Goal: Task Accomplishment & Management: Use online tool/utility

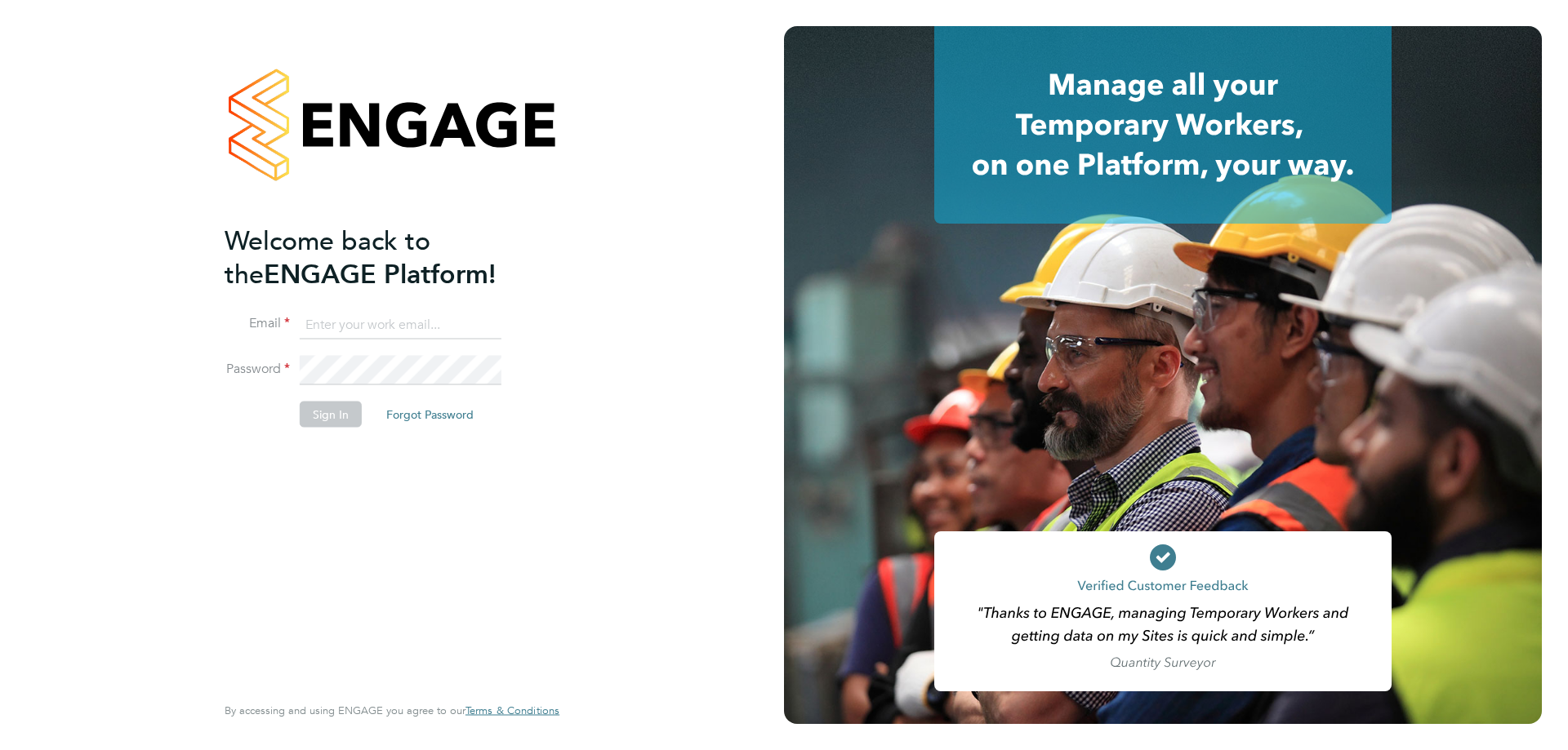
click at [331, 320] on input at bounding box center [400, 325] width 201 height 30
type input "[PERSON_NAME][EMAIL_ADDRESS][PERSON_NAME][DOMAIN_NAME]"
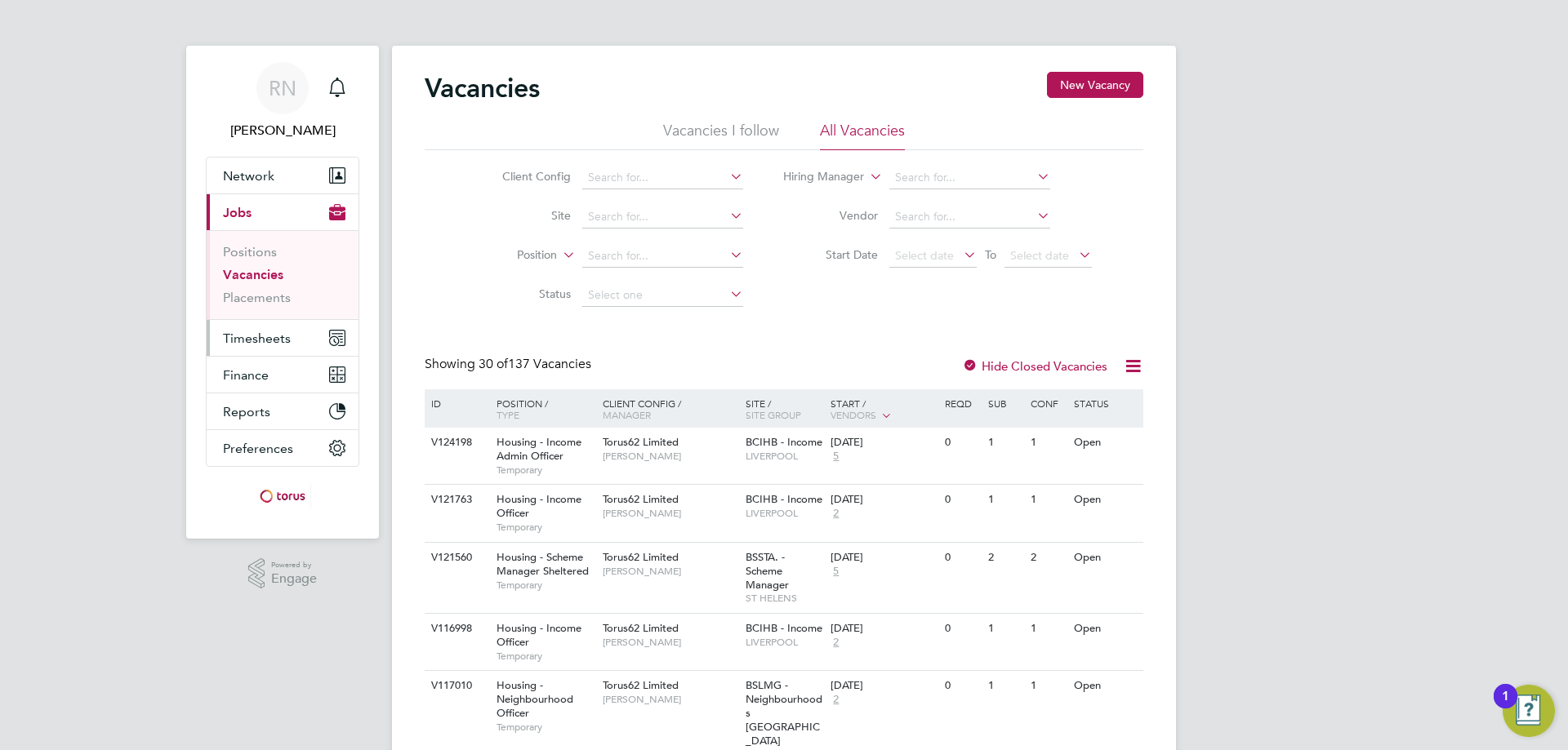
click at [249, 339] on span "Timesheets" at bounding box center [257, 338] width 68 height 15
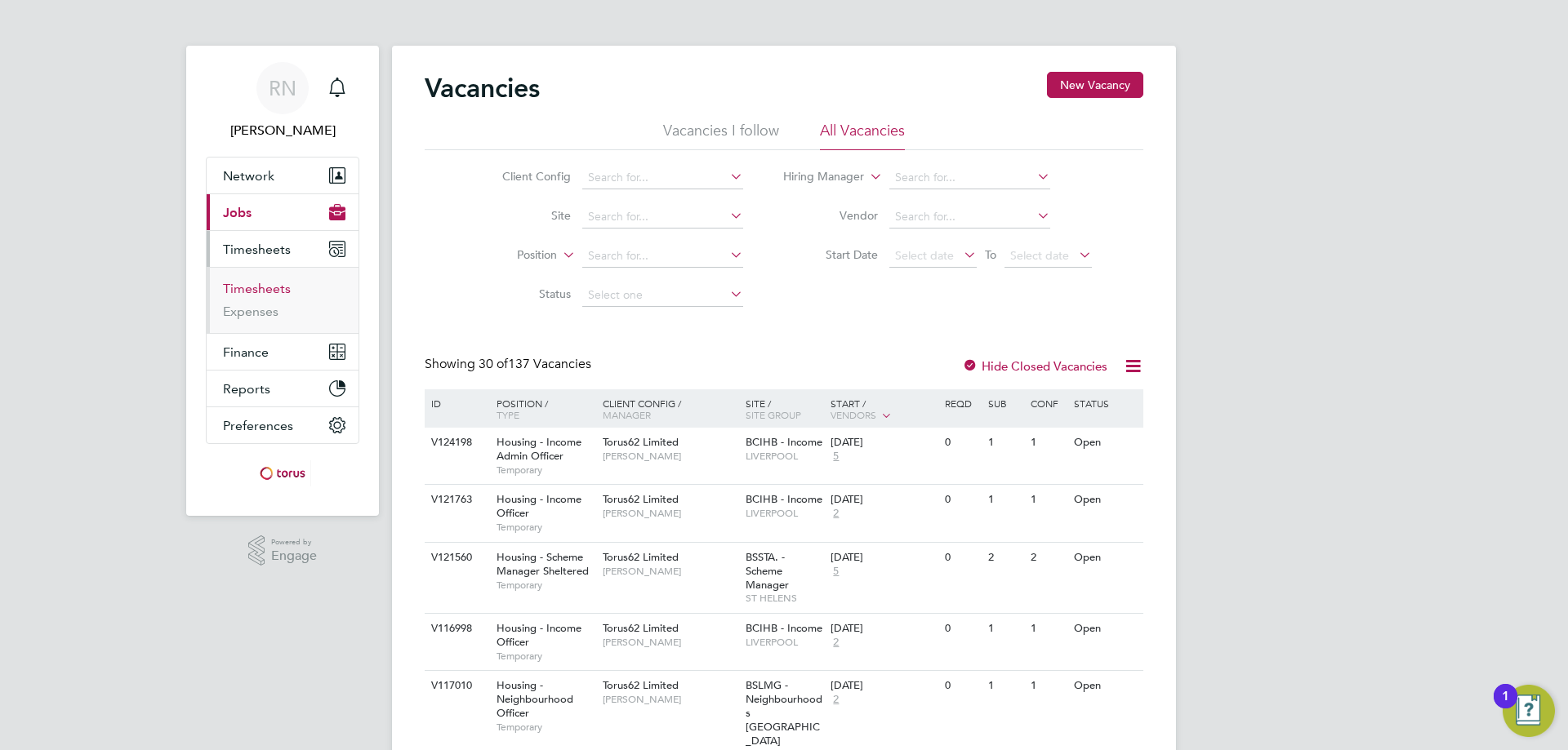
click at [267, 286] on link "Timesheets" at bounding box center [257, 288] width 68 height 15
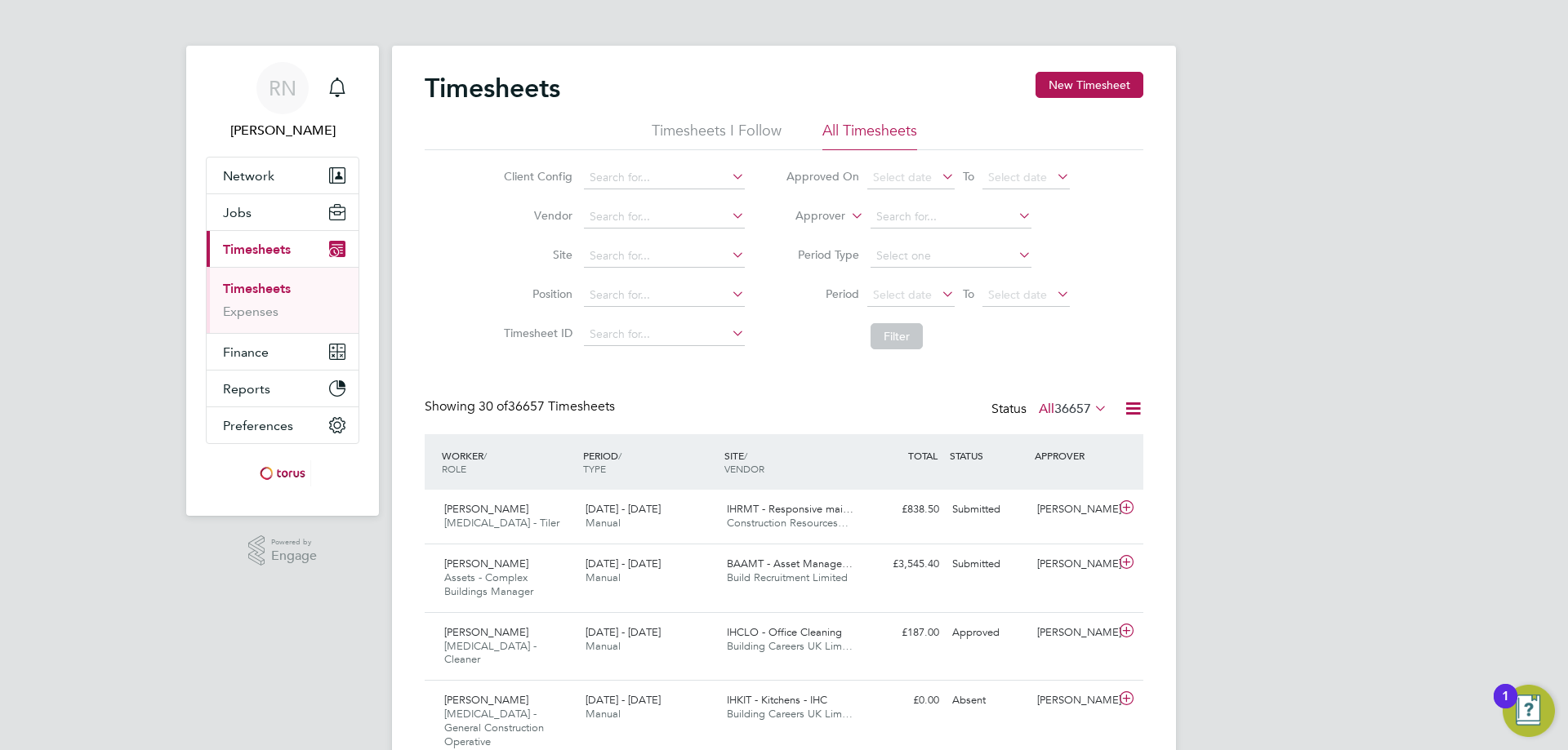
click at [728, 175] on icon at bounding box center [728, 176] width 0 height 23
click at [639, 202] on li "DNU - [MEDICAL_DATA]" at bounding box center [680, 200] width 196 height 22
type input "DNU - [MEDICAL_DATA]"
click at [1015, 249] on icon at bounding box center [1015, 255] width 0 height 23
click at [896, 282] on li "Week" at bounding box center [950, 277] width 162 height 21
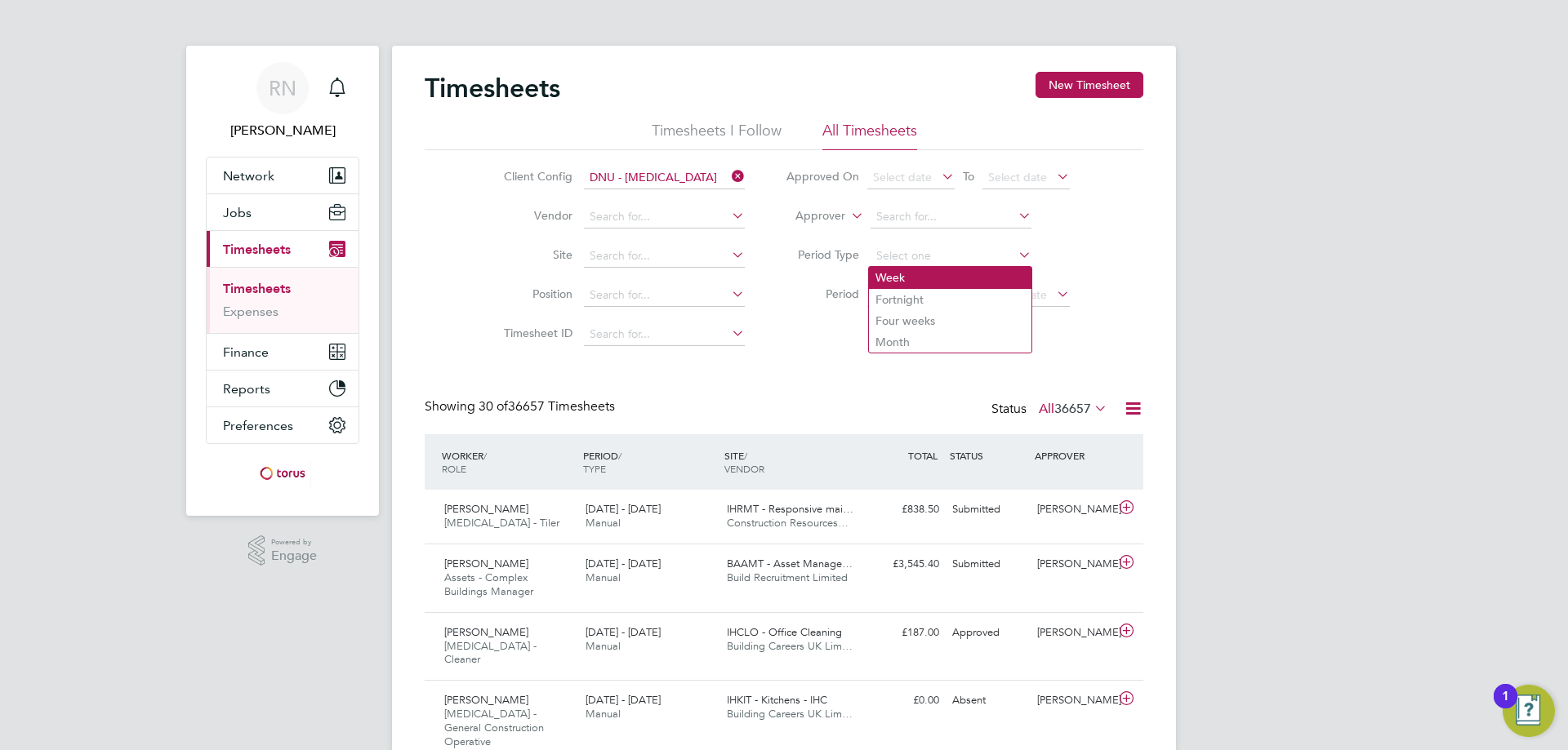
type input "Week"
click at [938, 292] on icon at bounding box center [938, 293] width 0 height 23
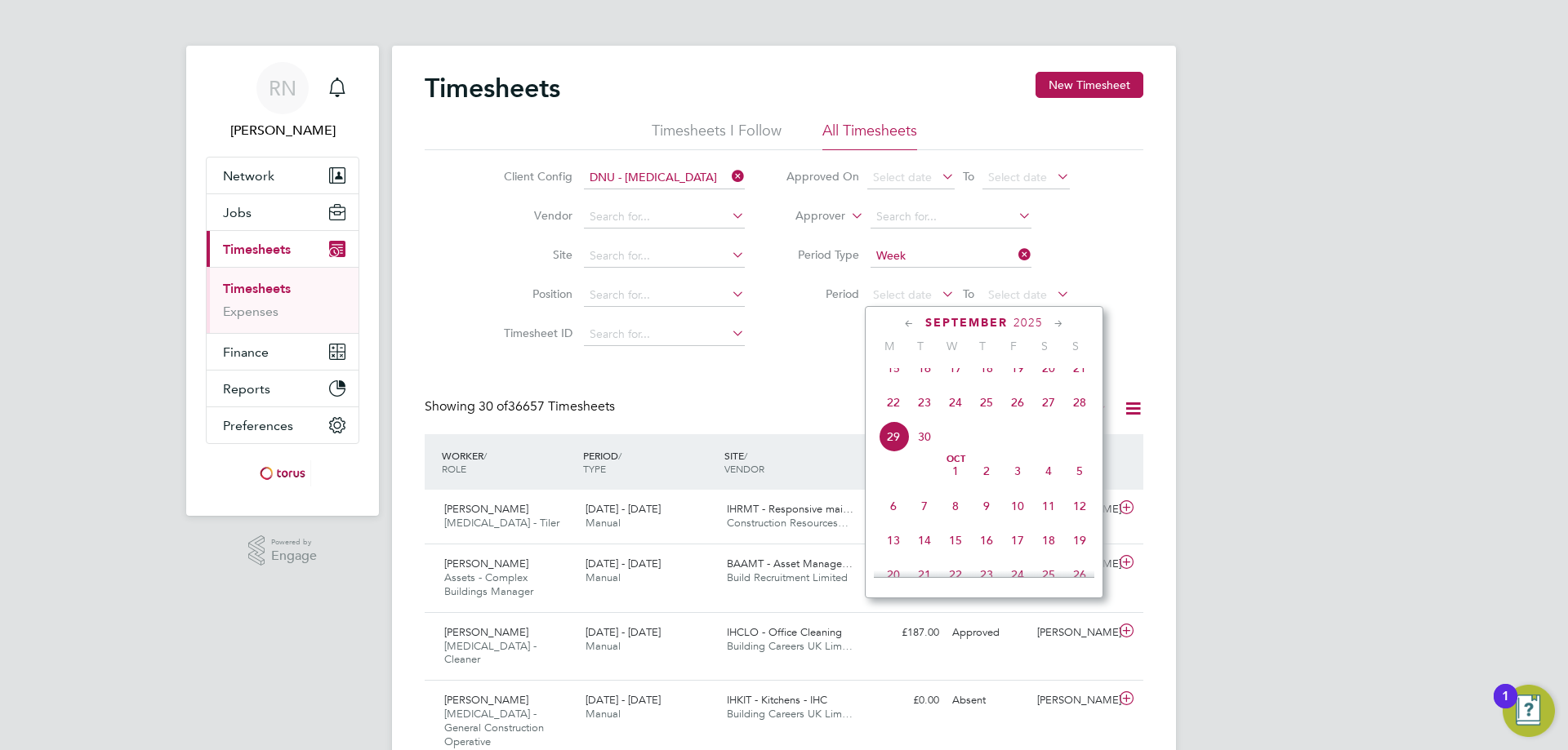
click at [907, 319] on icon at bounding box center [909, 324] width 15 height 18
click at [1013, 367] on span "Aug" at bounding box center [1017, 364] width 31 height 8
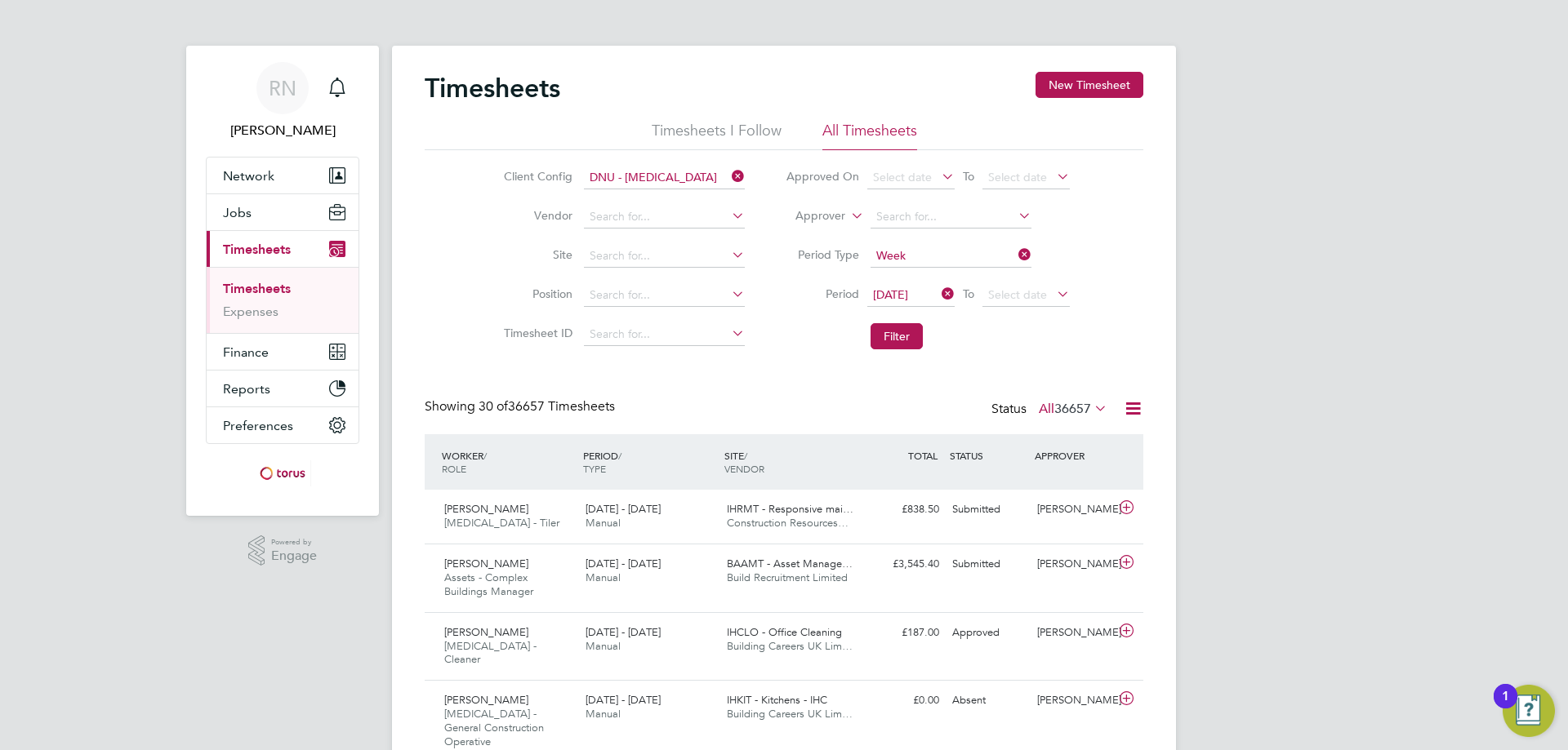
click at [1053, 292] on icon at bounding box center [1053, 293] width 0 height 23
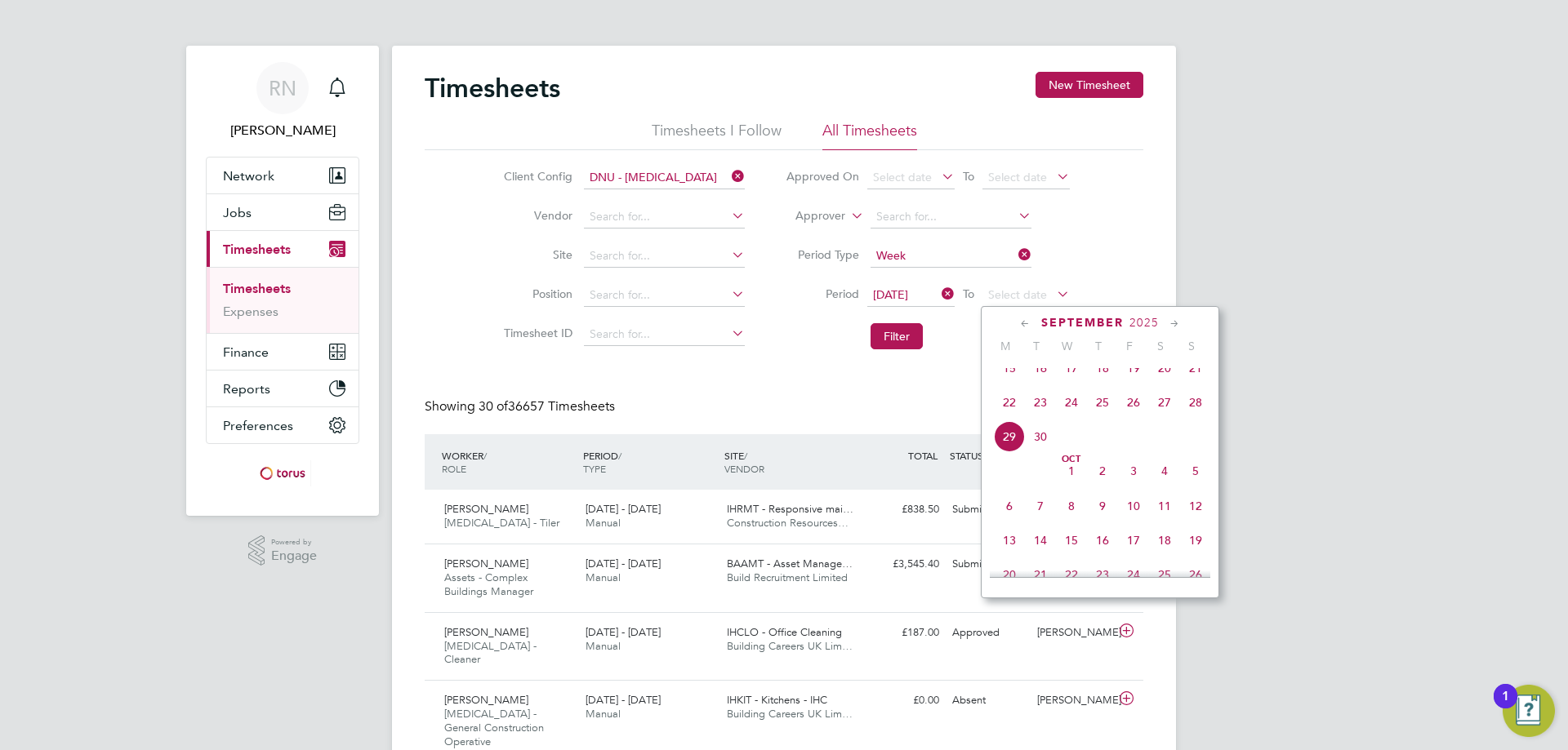
click at [1012, 448] on span "29" at bounding box center [1009, 436] width 31 height 31
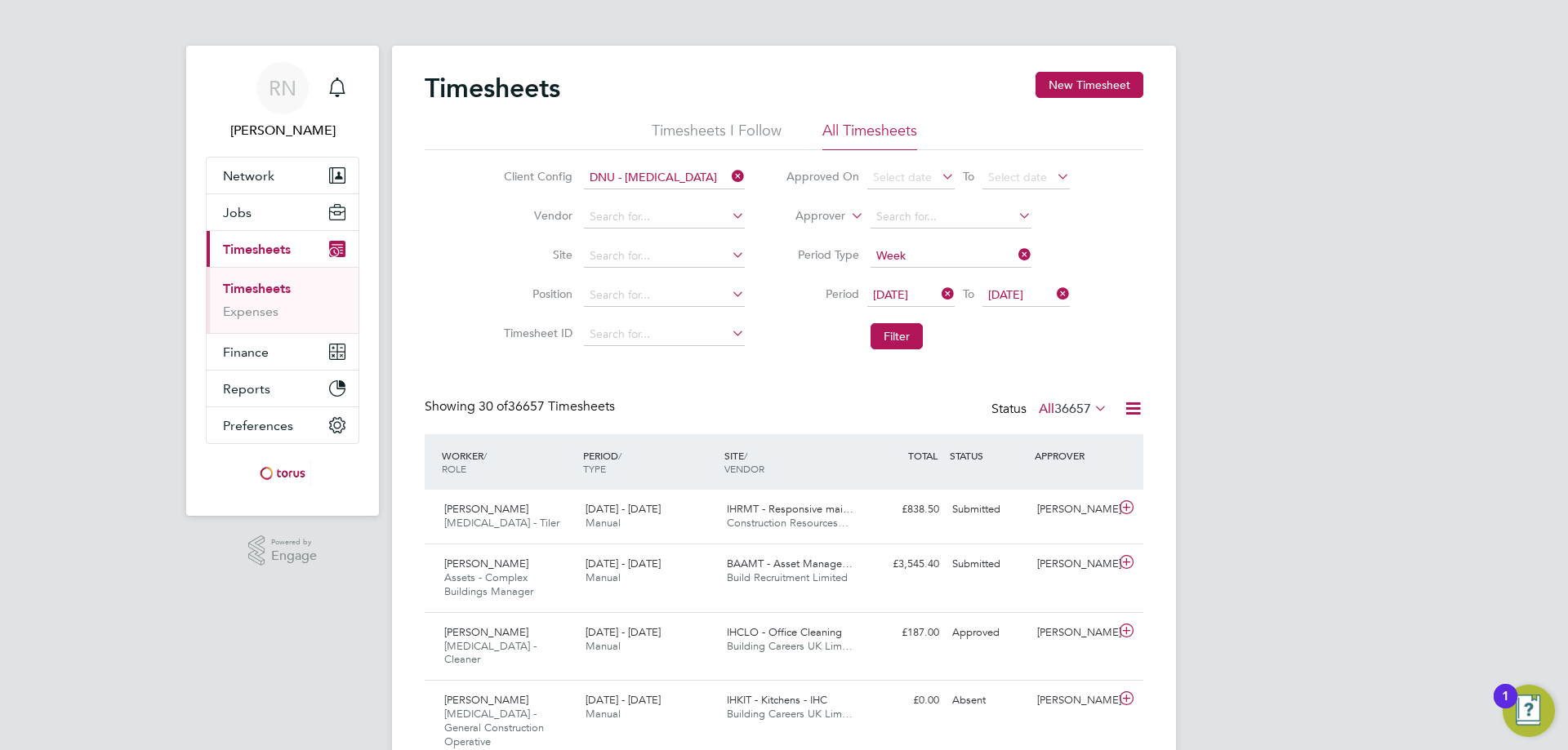
click at [1091, 402] on icon at bounding box center [1091, 408] width 0 height 23
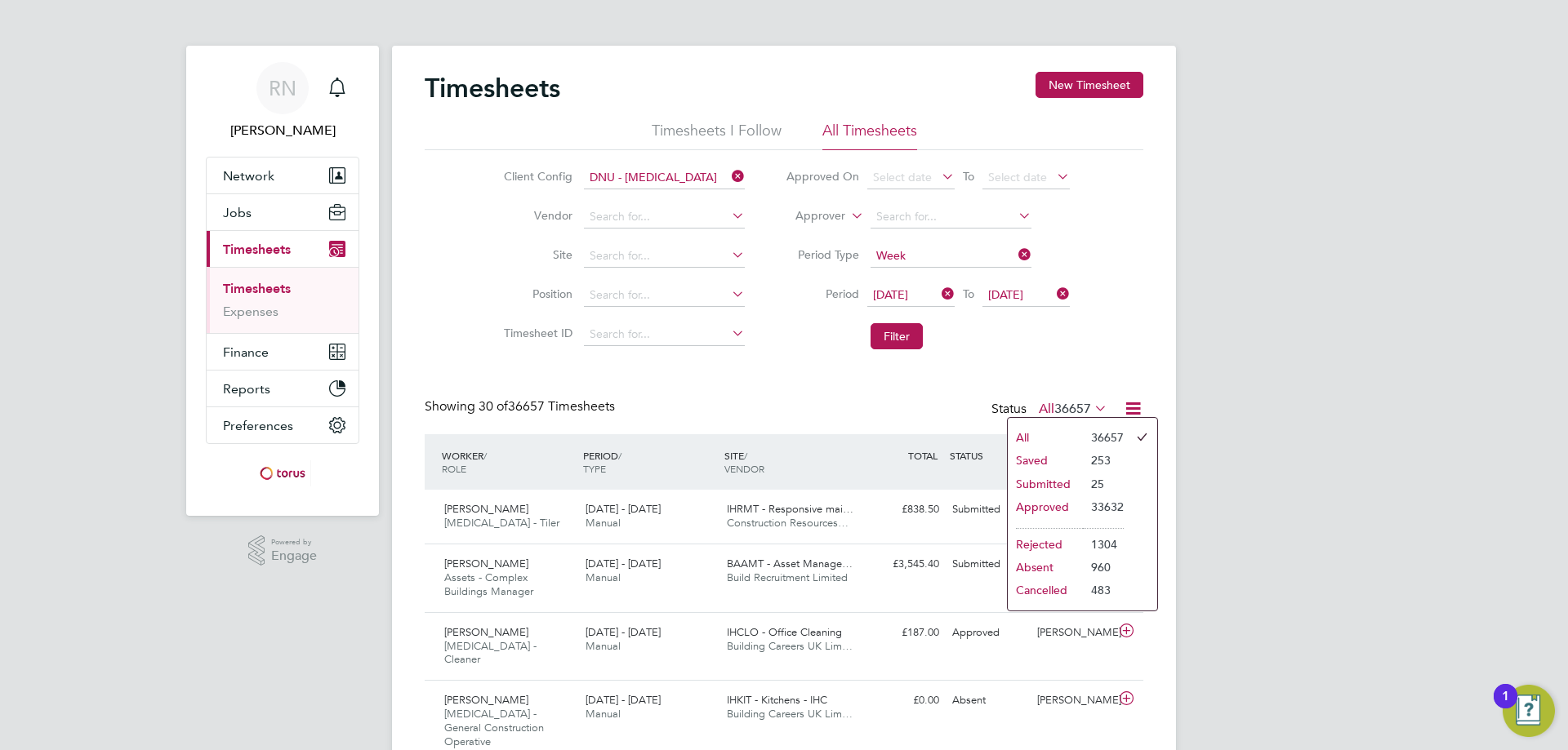
click at [1143, 431] on icon at bounding box center [1138, 437] width 13 height 13
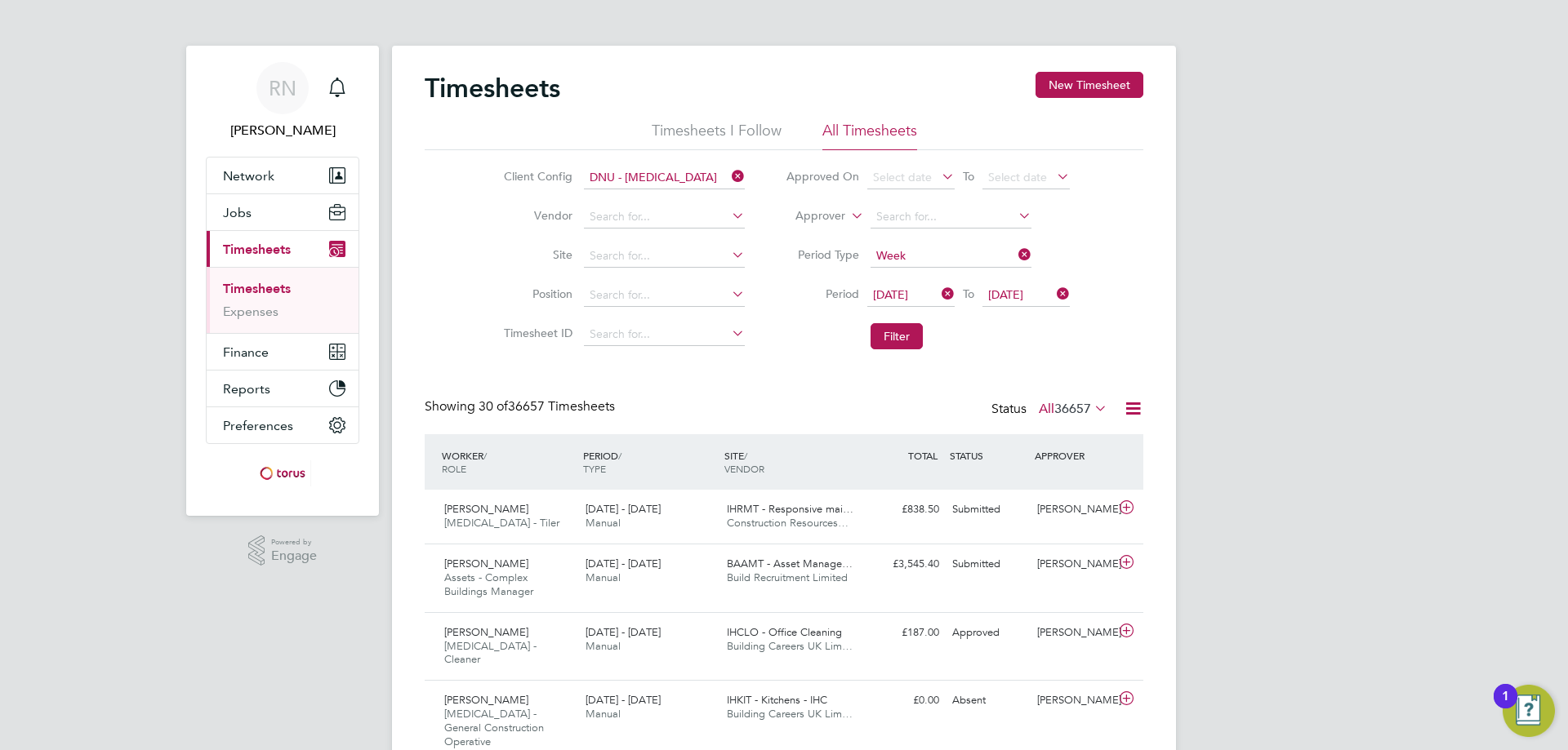
click at [1090, 407] on span "36657" at bounding box center [1072, 408] width 36 height 16
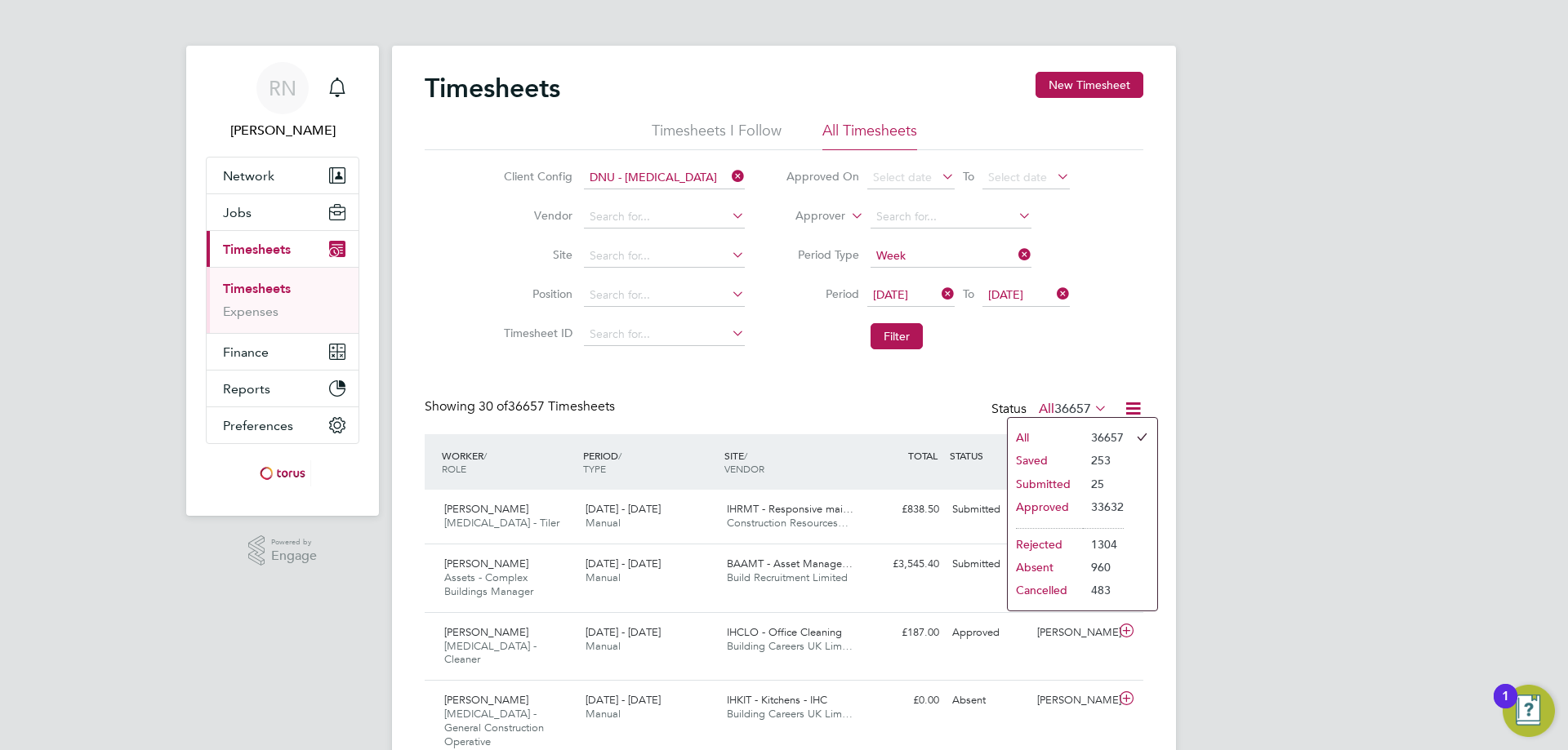
click at [1102, 462] on li "253" at bounding box center [1103, 460] width 41 height 23
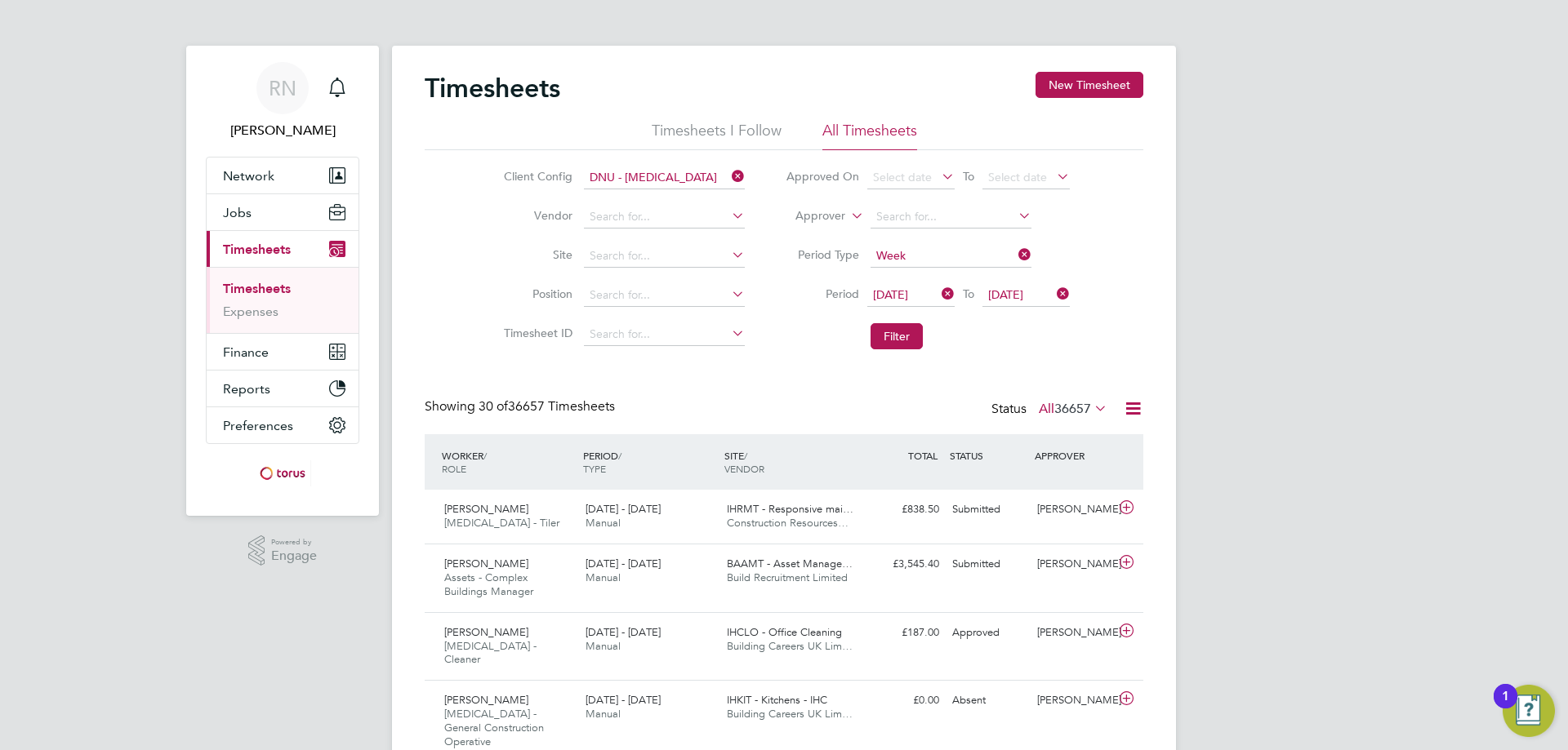
click at [1082, 401] on span "36657" at bounding box center [1072, 408] width 36 height 16
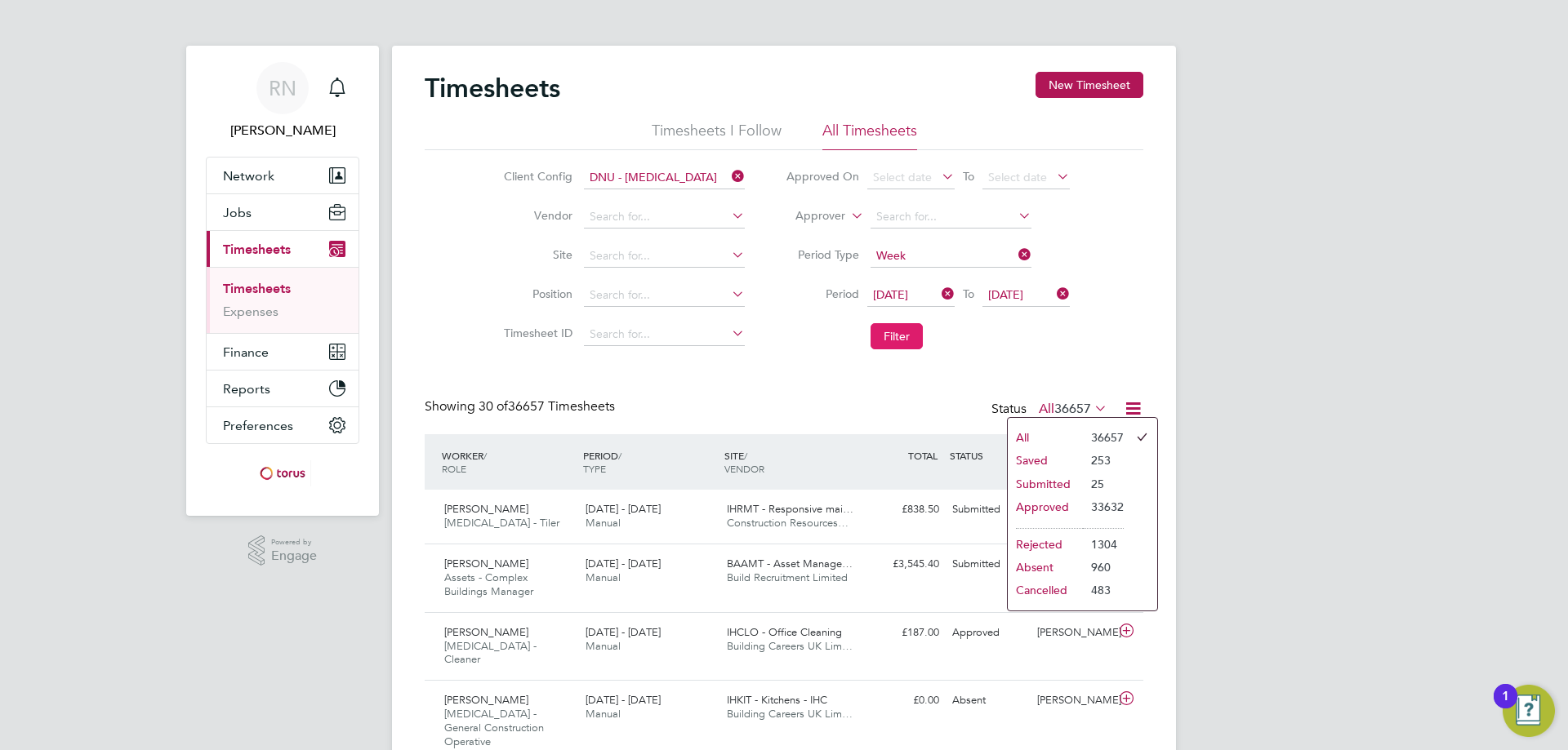
click at [900, 333] on button "Filter" at bounding box center [896, 336] width 52 height 26
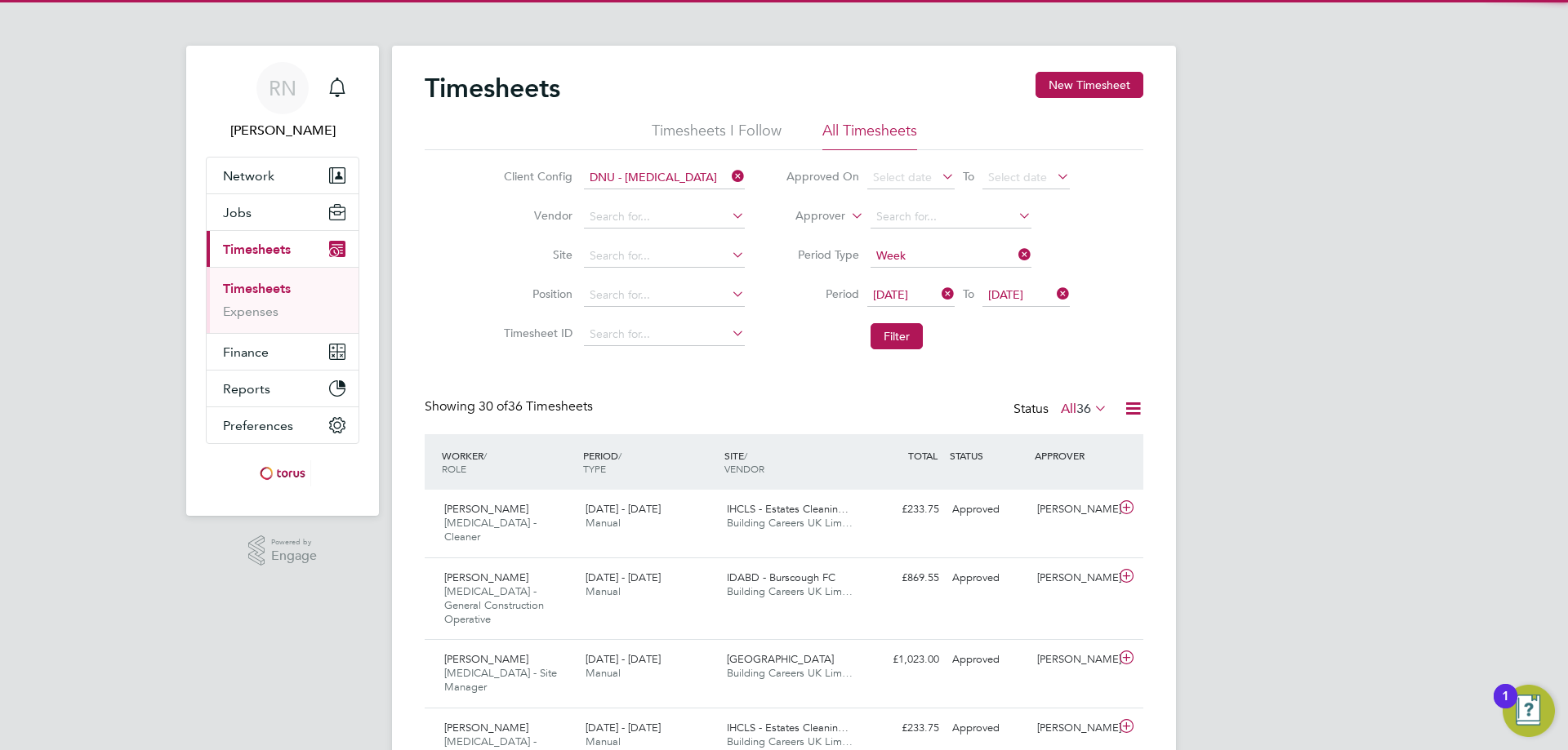
scroll to position [41, 142]
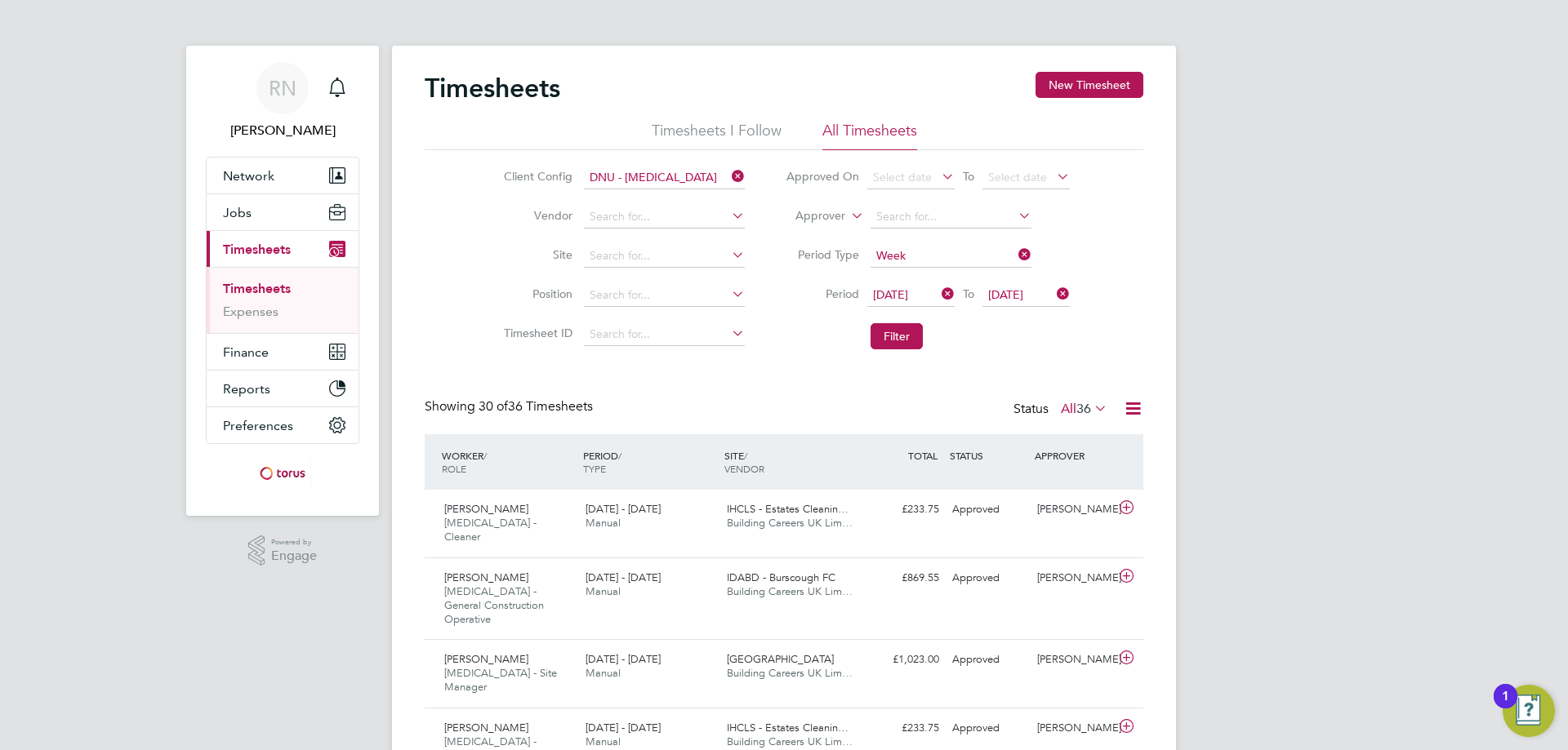
click at [1091, 408] on icon at bounding box center [1091, 408] width 0 height 23
click at [1132, 404] on icon at bounding box center [1133, 408] width 20 height 20
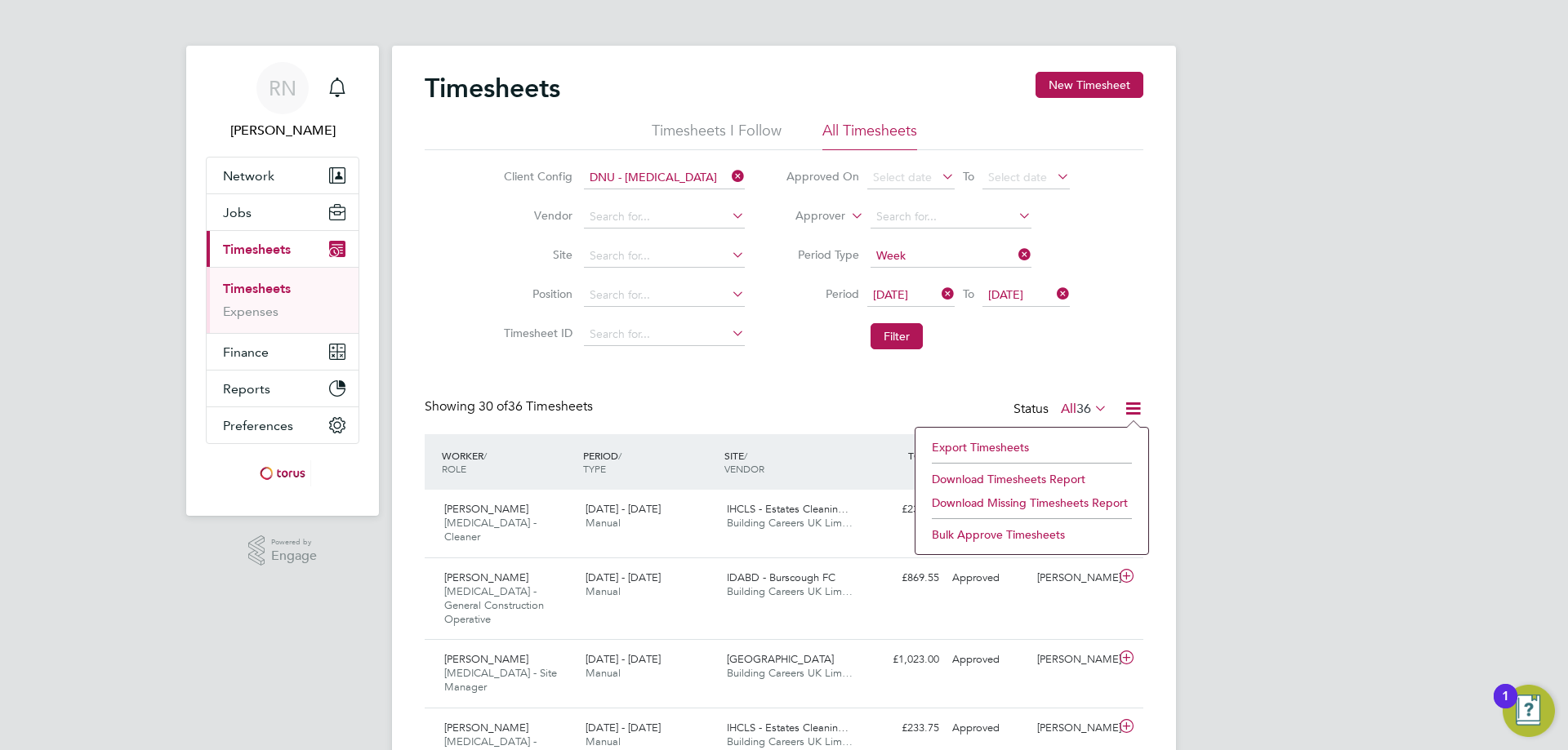
click at [1077, 474] on li "Download Timesheets Report" at bounding box center [1032, 479] width 217 height 23
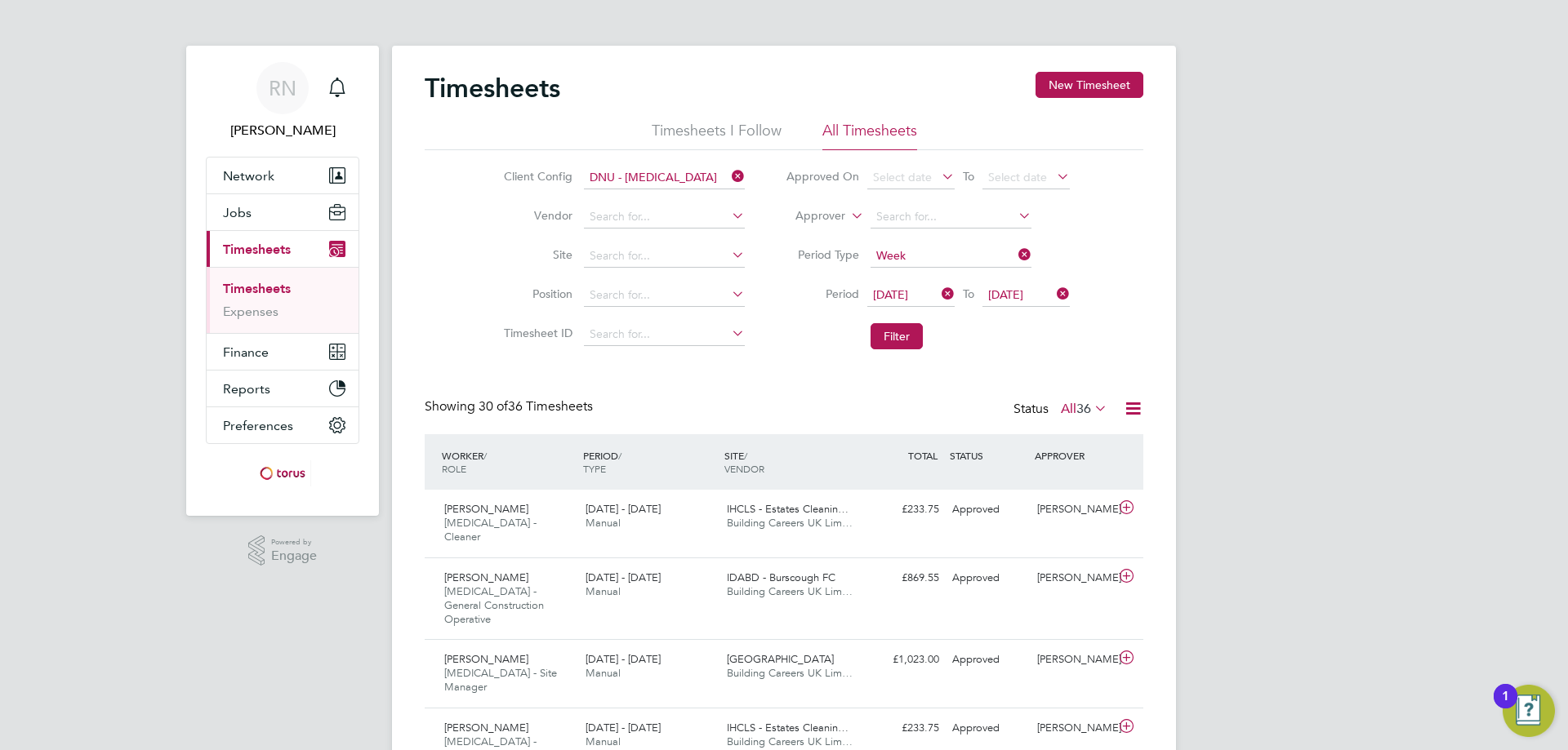
click at [728, 172] on icon at bounding box center [728, 176] width 0 height 23
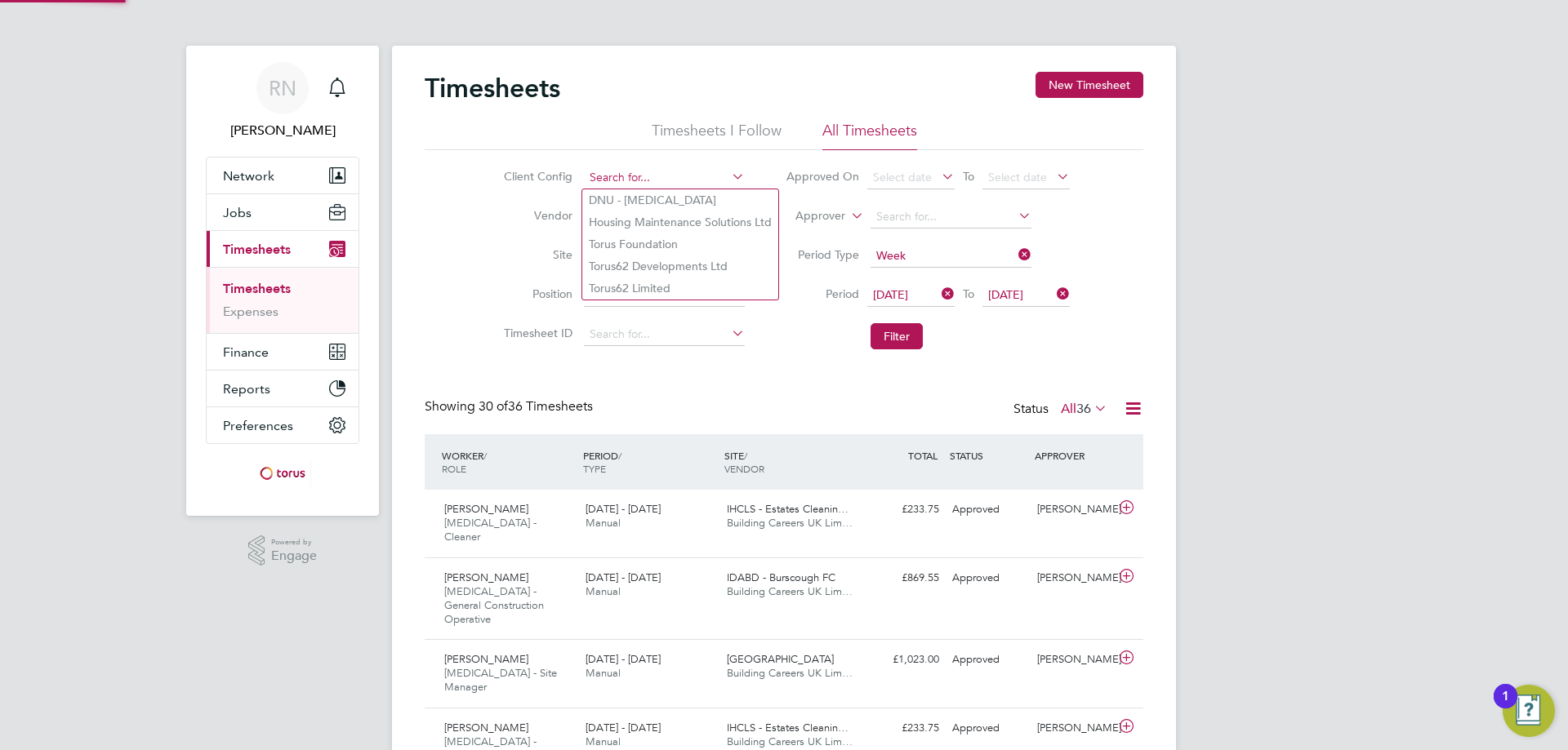
click at [660, 177] on input at bounding box center [664, 178] width 161 height 23
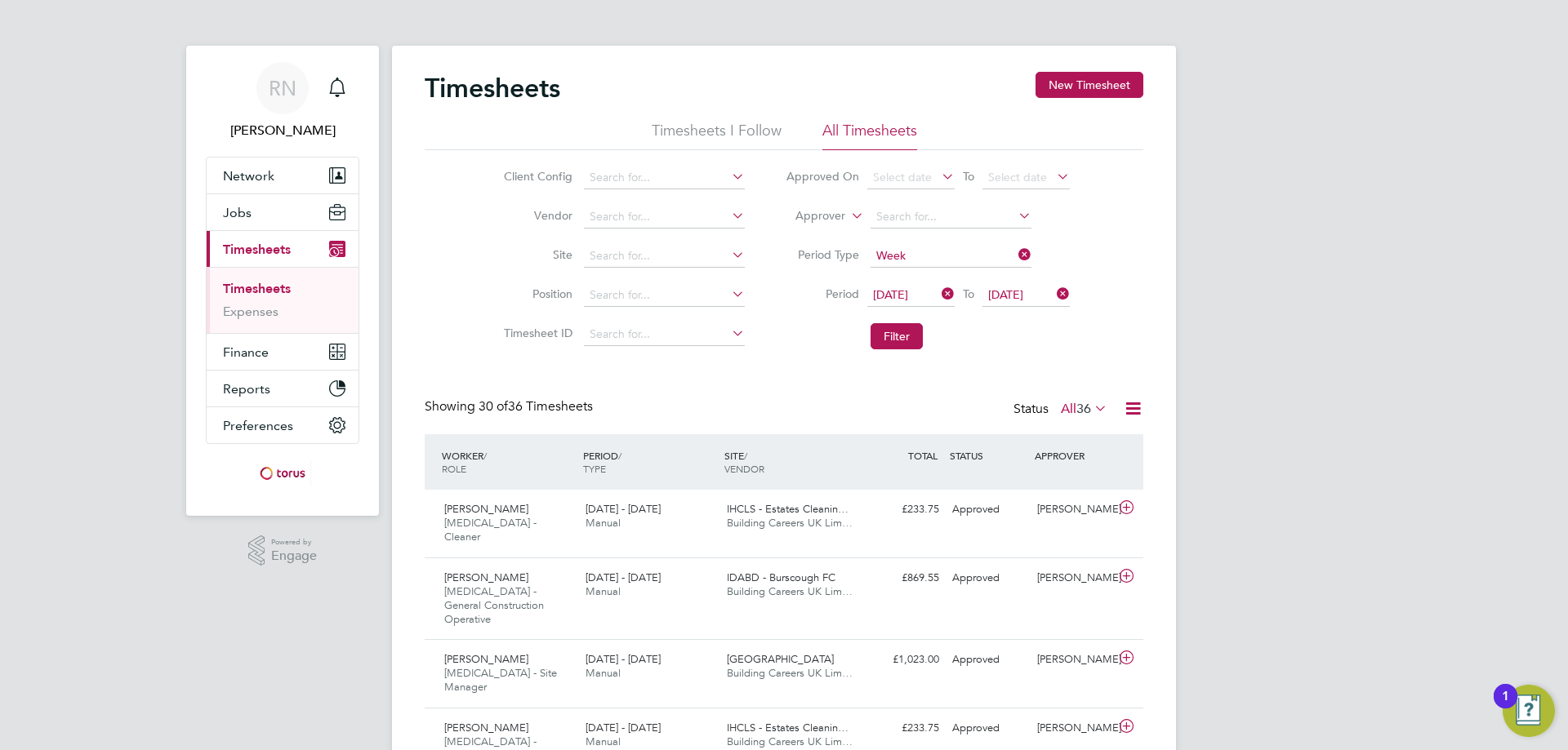
click at [651, 218] on li "Housing Maintenance Solutions Ltd" at bounding box center [680, 222] width 196 height 22
type input "Housing Maintenance Solutions Ltd"
click at [900, 333] on button "Filter" at bounding box center [896, 336] width 52 height 26
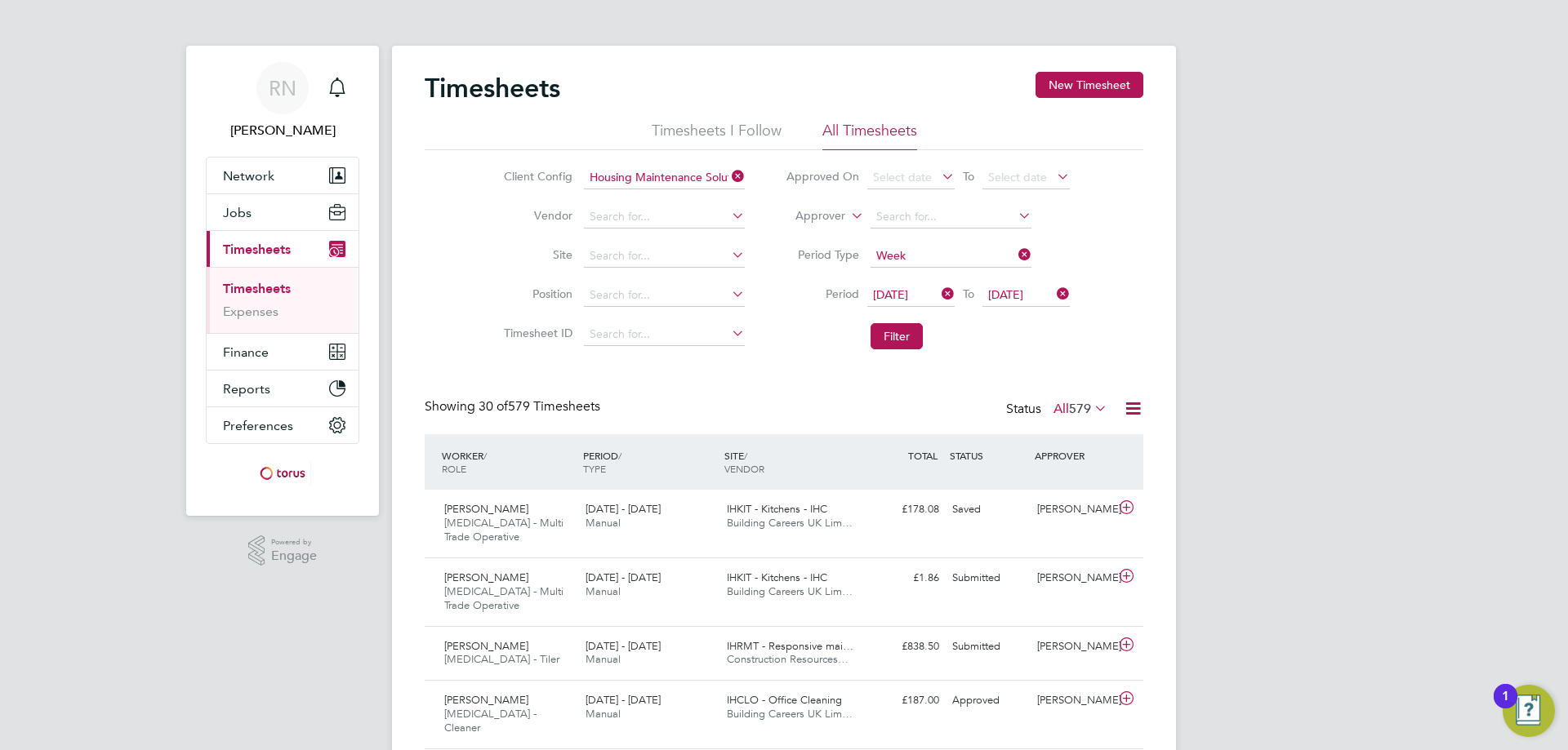
click at [1091, 407] on icon at bounding box center [1091, 408] width 0 height 23
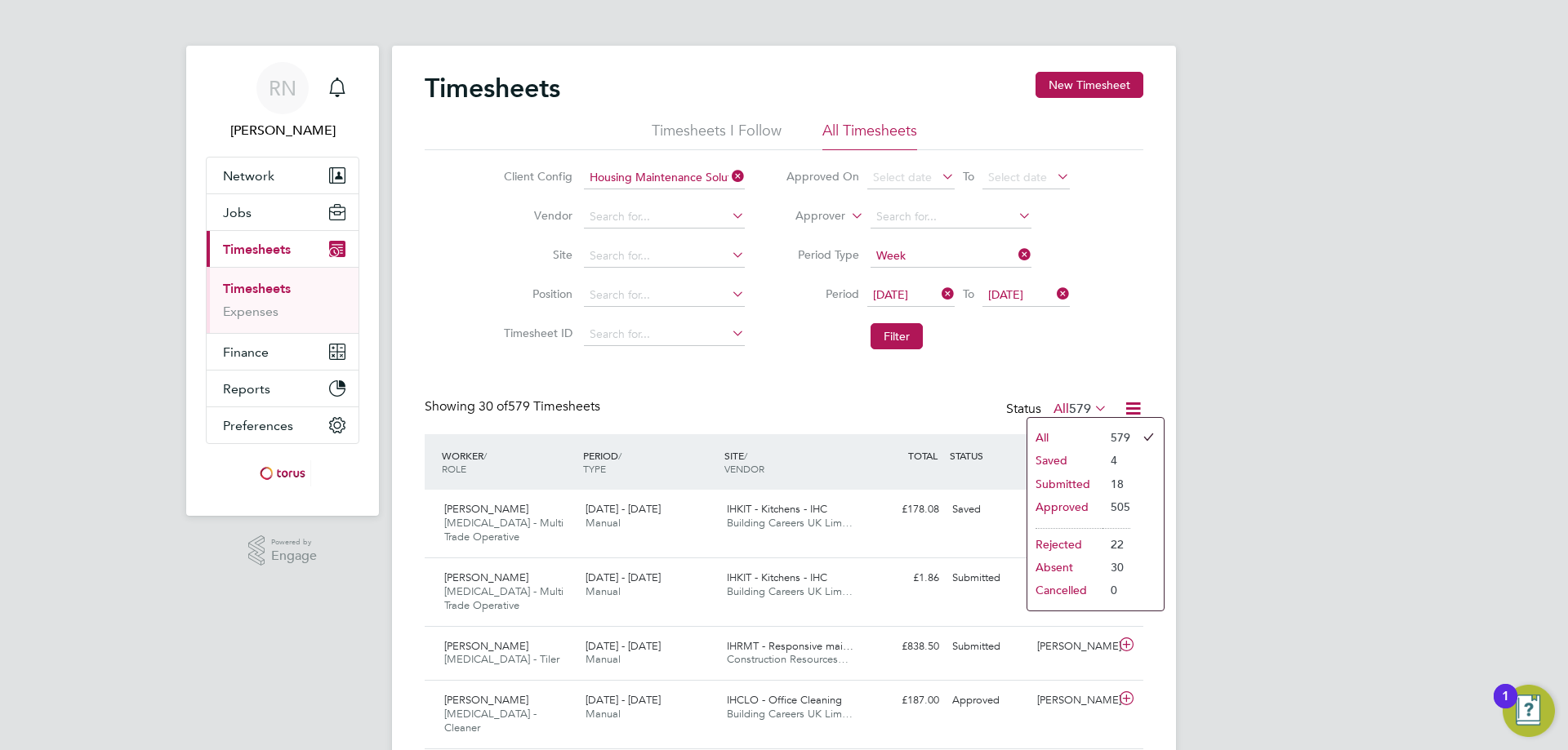
click at [1125, 453] on li "4" at bounding box center [1116, 460] width 28 height 23
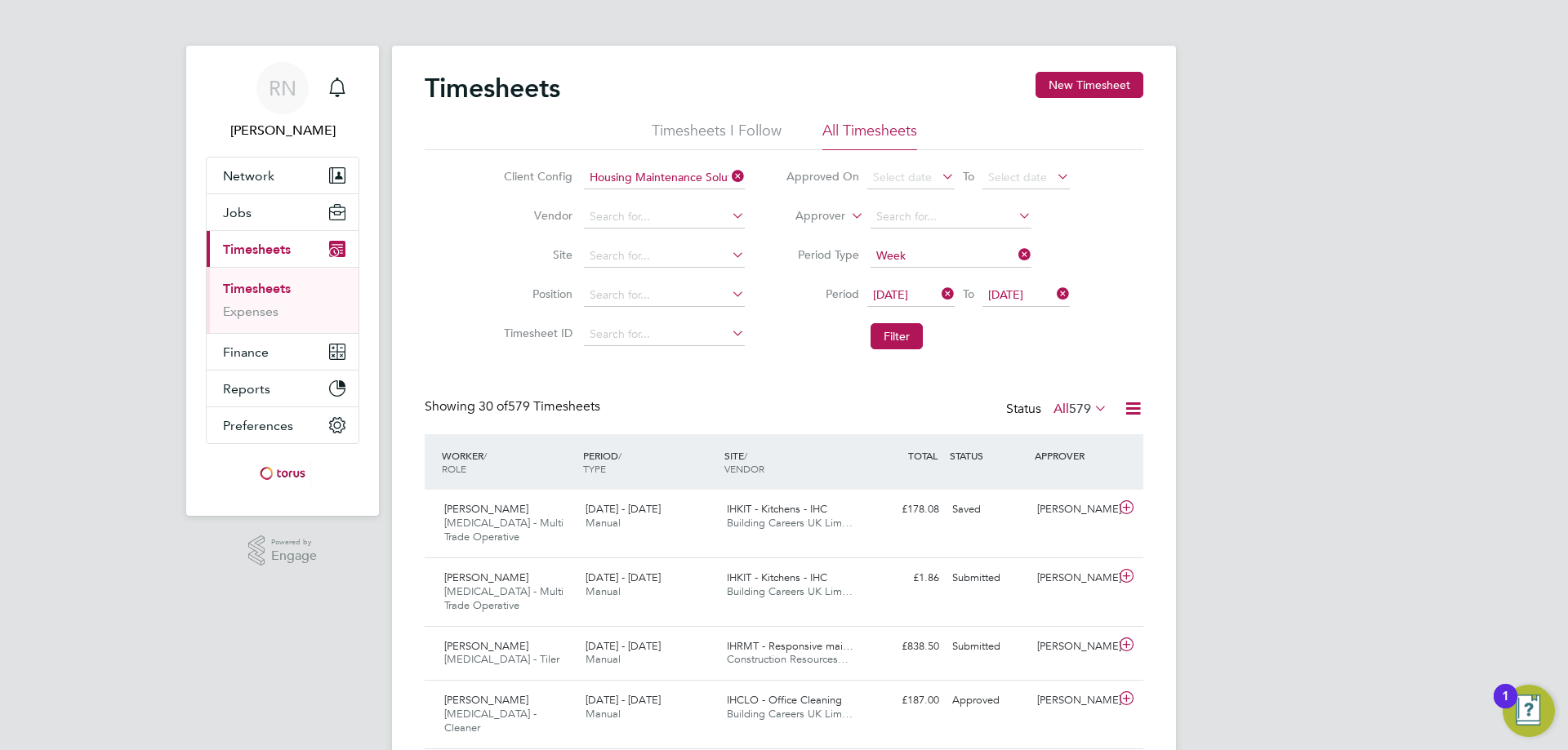
click at [1091, 407] on icon at bounding box center [1091, 408] width 0 height 23
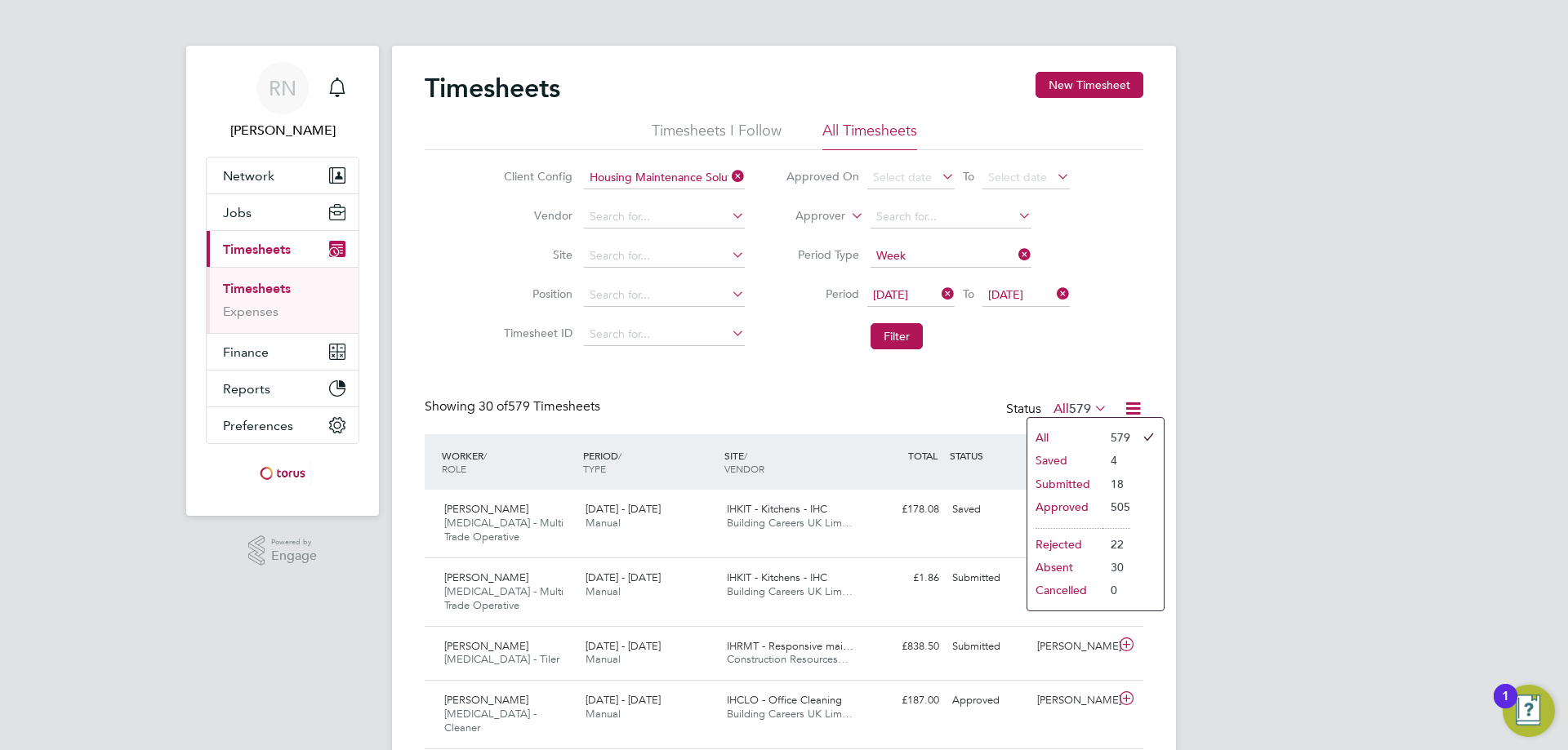
click at [1053, 462] on li "Saved" at bounding box center [1065, 460] width 75 height 23
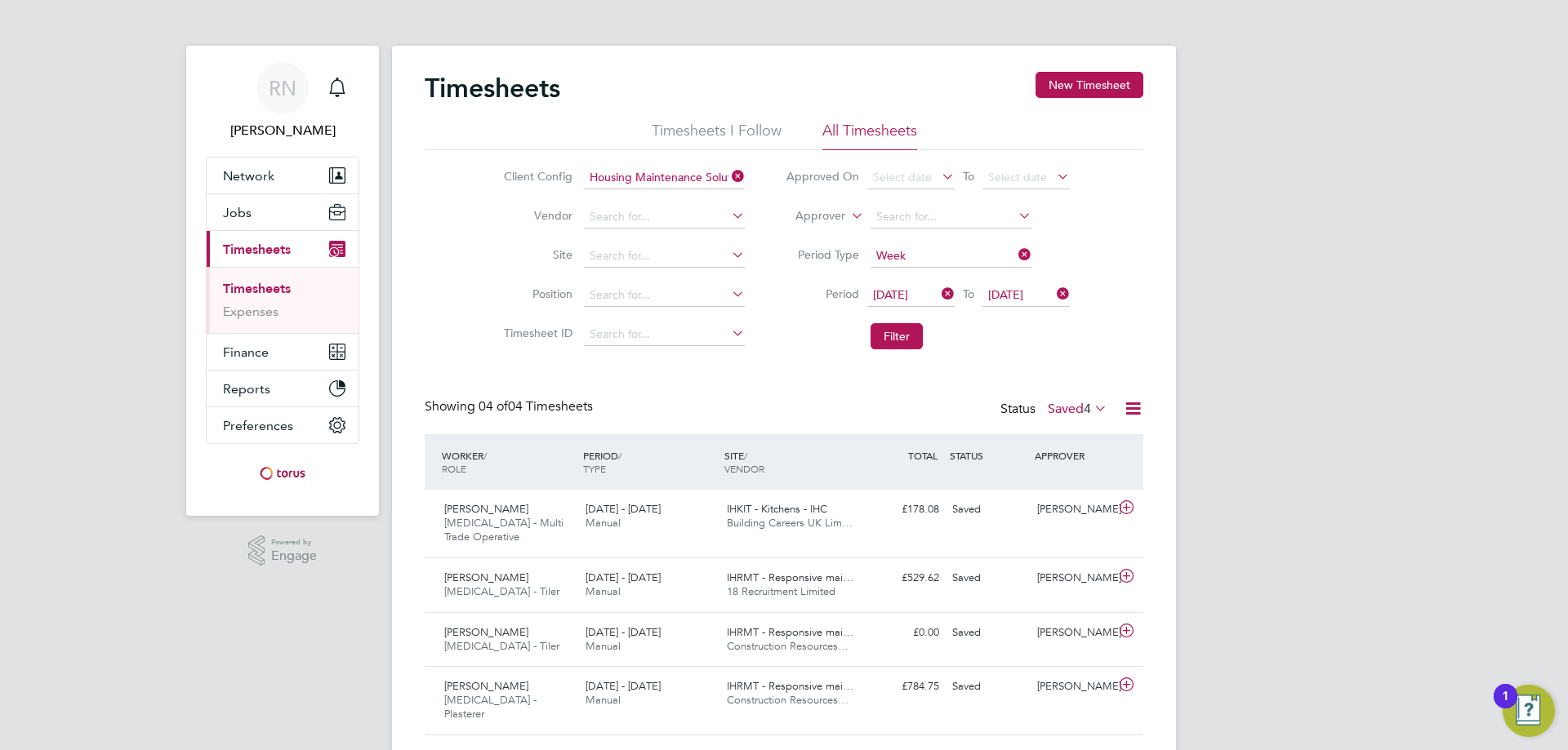
click at [1091, 407] on icon at bounding box center [1091, 408] width 0 height 23
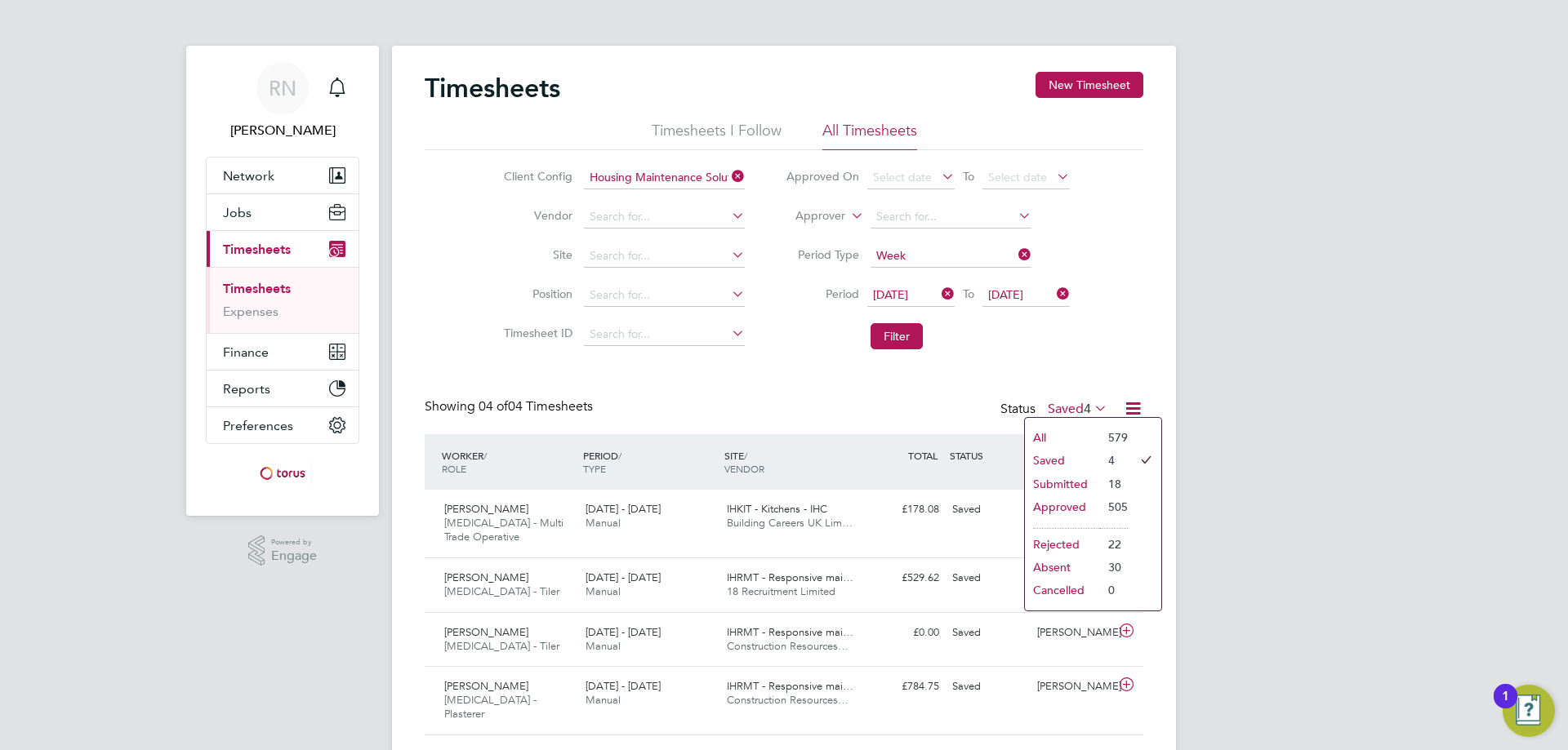
click at [1044, 434] on li "All" at bounding box center [1062, 437] width 75 height 23
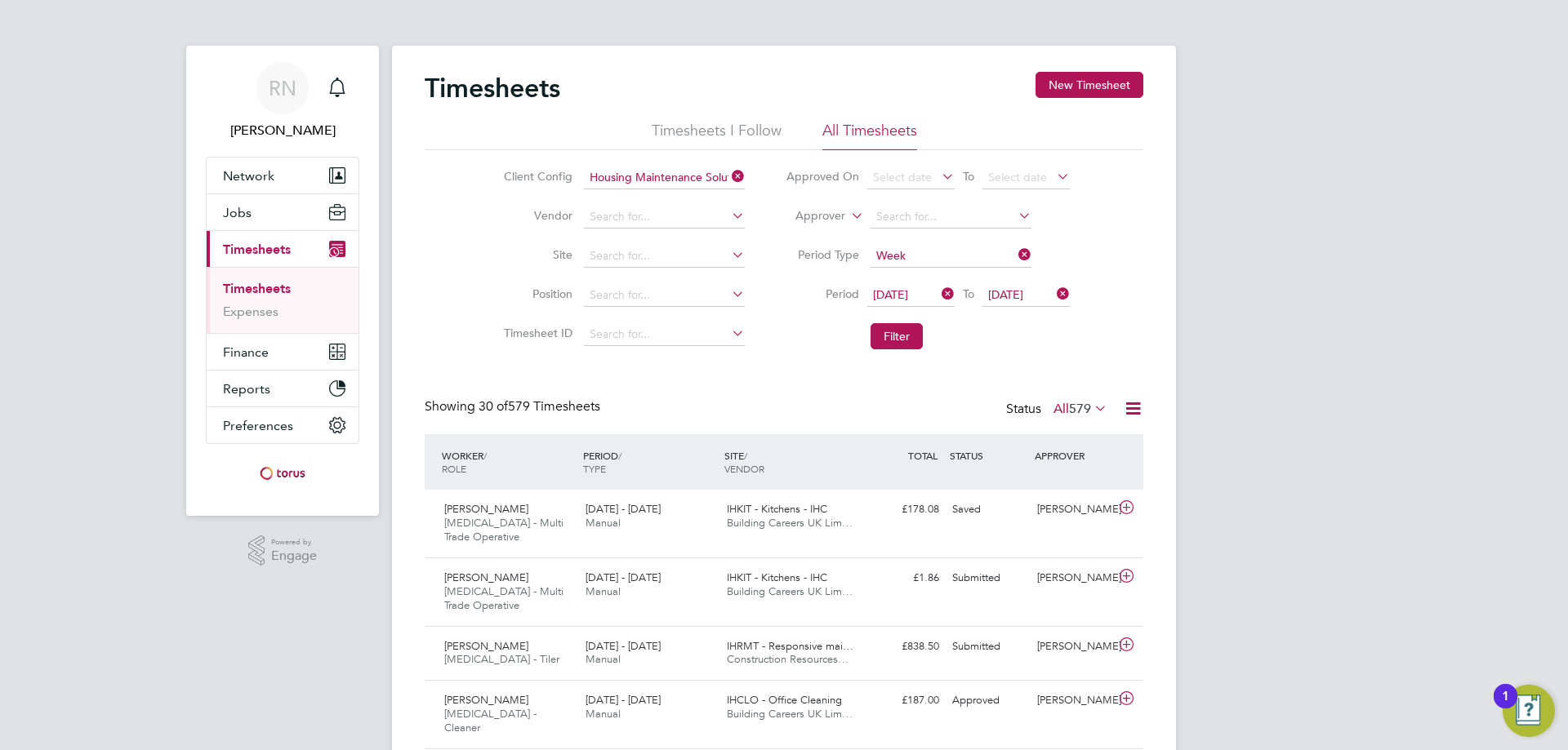
click at [1139, 407] on icon at bounding box center [1133, 408] width 20 height 20
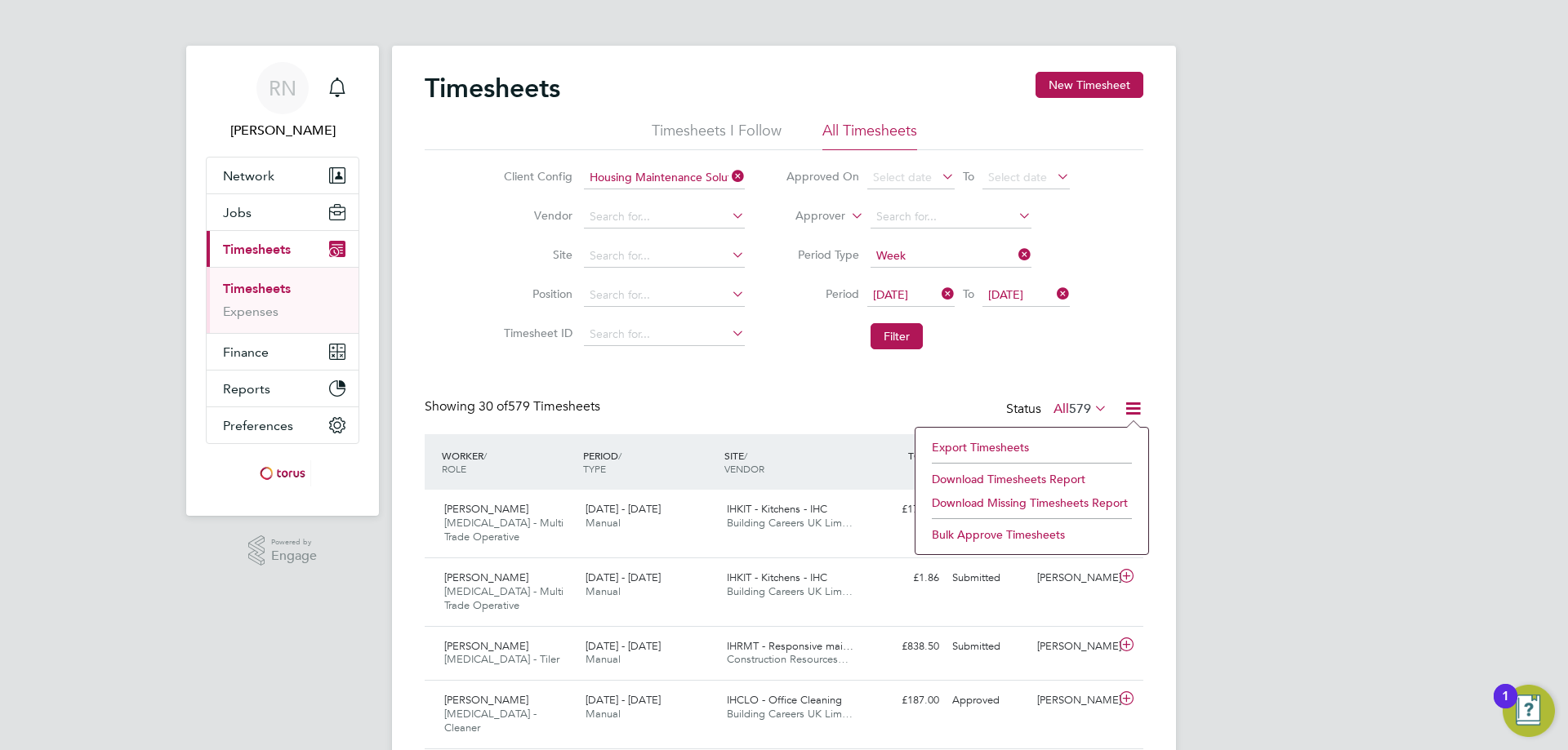
click at [1005, 479] on li "Download Timesheets Report" at bounding box center [1032, 479] width 217 height 23
